Goal: Task Accomplishment & Management: Manage account settings

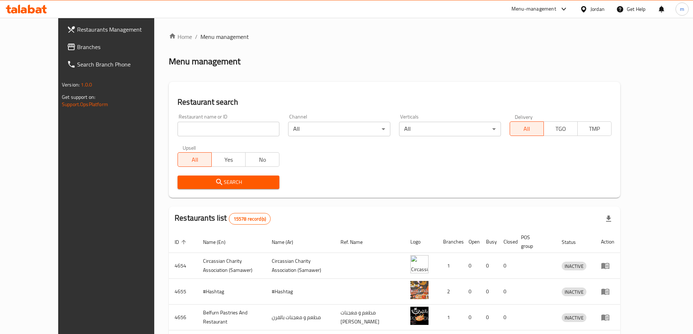
click at [77, 51] on span "Branches" at bounding box center [122, 47] width 91 height 9
click at [61, 51] on link "Branches" at bounding box center [117, 46] width 113 height 17
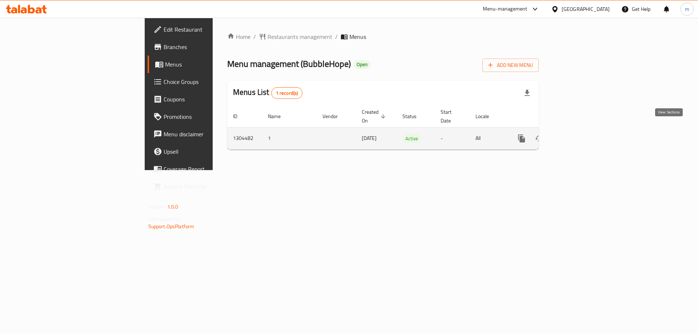
click at [578, 134] on icon "enhanced table" at bounding box center [574, 138] width 9 height 9
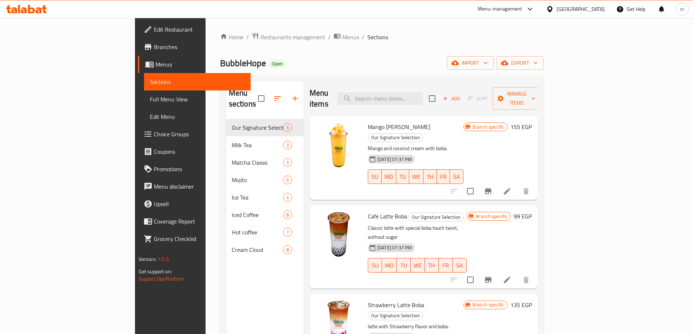
click at [138, 128] on link "Choice Groups" at bounding box center [194, 133] width 113 height 17
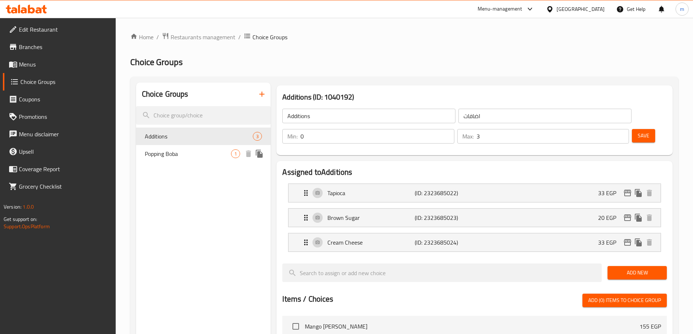
click at [191, 158] on span "Popping Boba" at bounding box center [188, 153] width 87 height 9
type input "Popping Boba"
type input "[PERSON_NAME]"
type input "1"
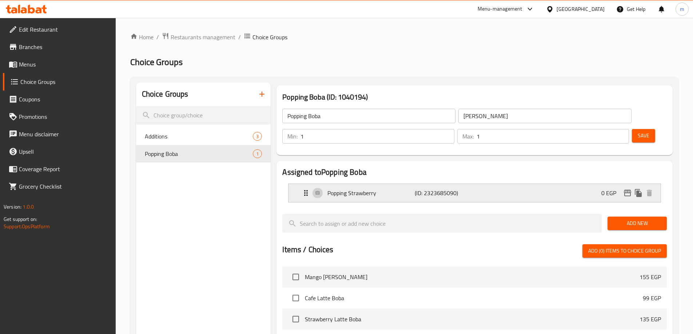
click at [529, 184] on div "Popping Strawberry (ID: 2323685090) 0 EGP" at bounding box center [476, 193] width 350 height 18
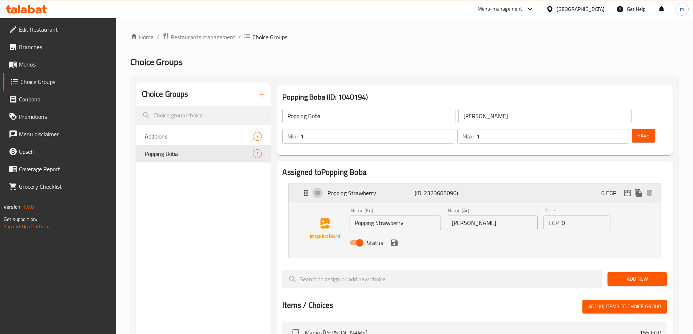
click at [546, 184] on div "Popping Strawberry (ID: 2323685090) 0 EGP" at bounding box center [476, 193] width 350 height 18
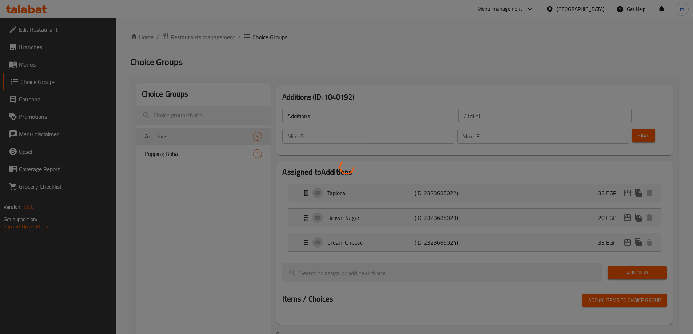
click at [176, 153] on div at bounding box center [346, 167] width 693 height 334
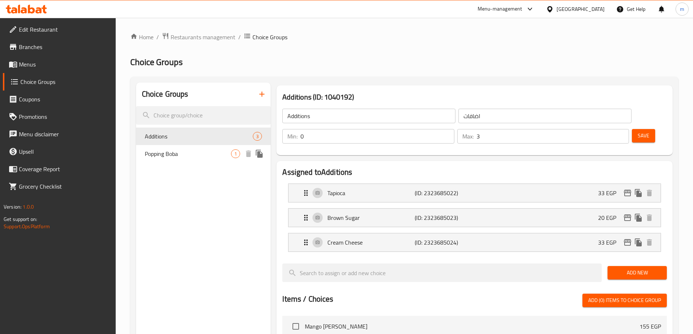
click at [223, 155] on span "Popping Boba" at bounding box center [188, 153] width 87 height 9
type input "Popping Boba"
type input "[PERSON_NAME]"
type input "1"
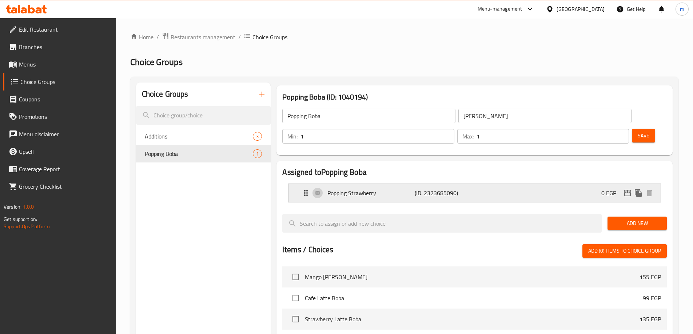
click at [494, 184] on div "Popping Strawberry (ID: 2323685090) 0 EGP" at bounding box center [476, 193] width 350 height 18
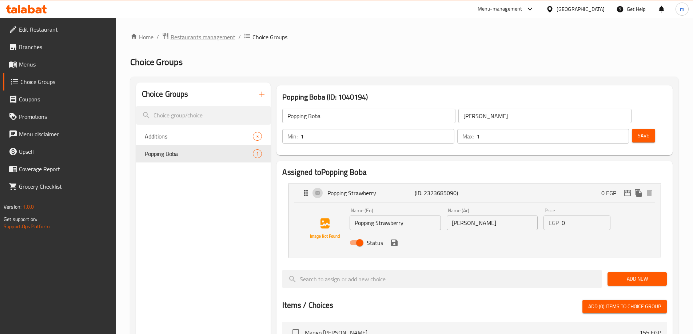
click at [179, 35] on span "Restaurants management" at bounding box center [203, 37] width 65 height 9
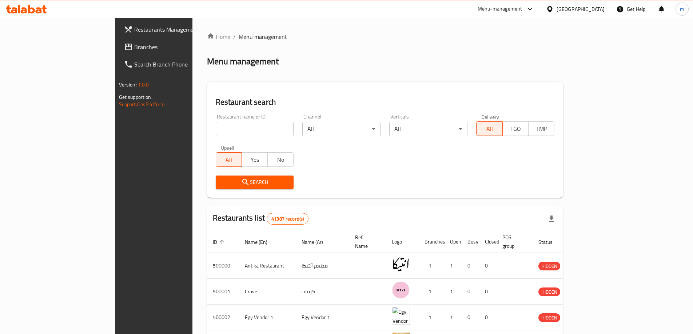
click at [134, 45] on span "Branches" at bounding box center [179, 47] width 91 height 9
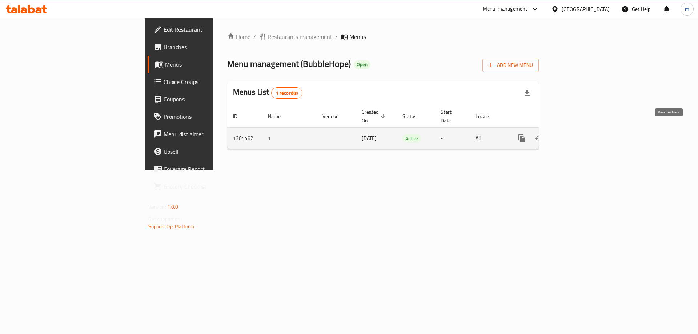
click at [583, 130] on link "enhanced table" at bounding box center [573, 138] width 17 height 17
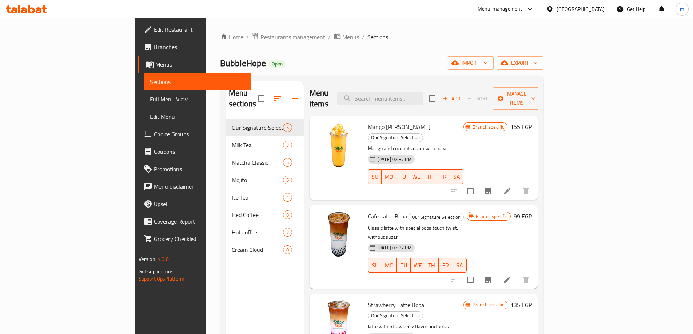
click at [138, 128] on link "Choice Groups" at bounding box center [194, 133] width 113 height 17
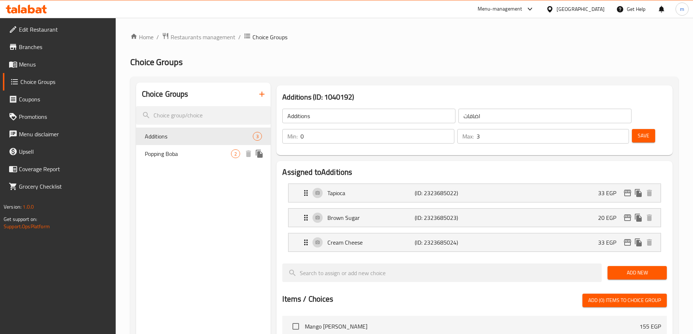
click at [189, 153] on span "Popping Boba" at bounding box center [188, 153] width 87 height 9
type input "Popping Boba"
type input "[PERSON_NAME]"
type input "1"
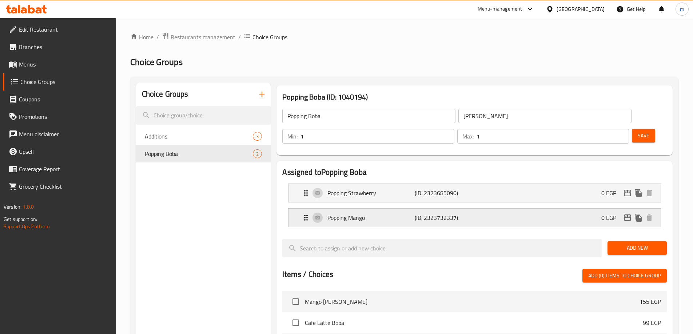
click at [485, 209] on div "Popping Mango (ID: 2323732337) 0 EGP" at bounding box center [476, 218] width 350 height 18
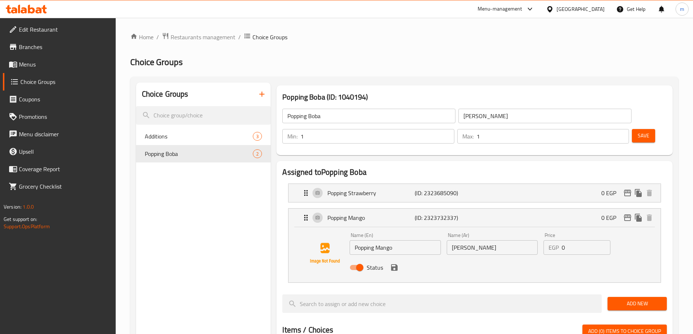
click at [45, 60] on span "Menus" at bounding box center [64, 64] width 91 height 9
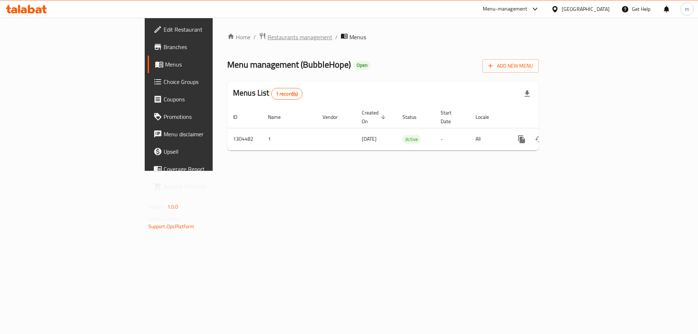
click at [268, 34] on span "Restaurants management" at bounding box center [300, 37] width 65 height 9
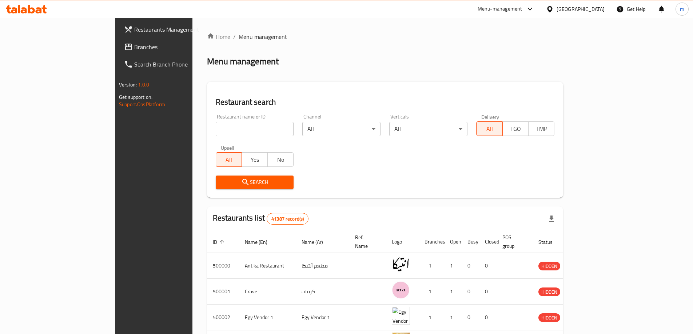
click at [115, 47] on div "Restaurants Management Branches Search Branch Phone Version: 1.0.0 Get support …" at bounding box center [346, 278] width 462 height 521
click at [134, 47] on span "Branches" at bounding box center [179, 47] width 91 height 9
